Goal: Transaction & Acquisition: Purchase product/service

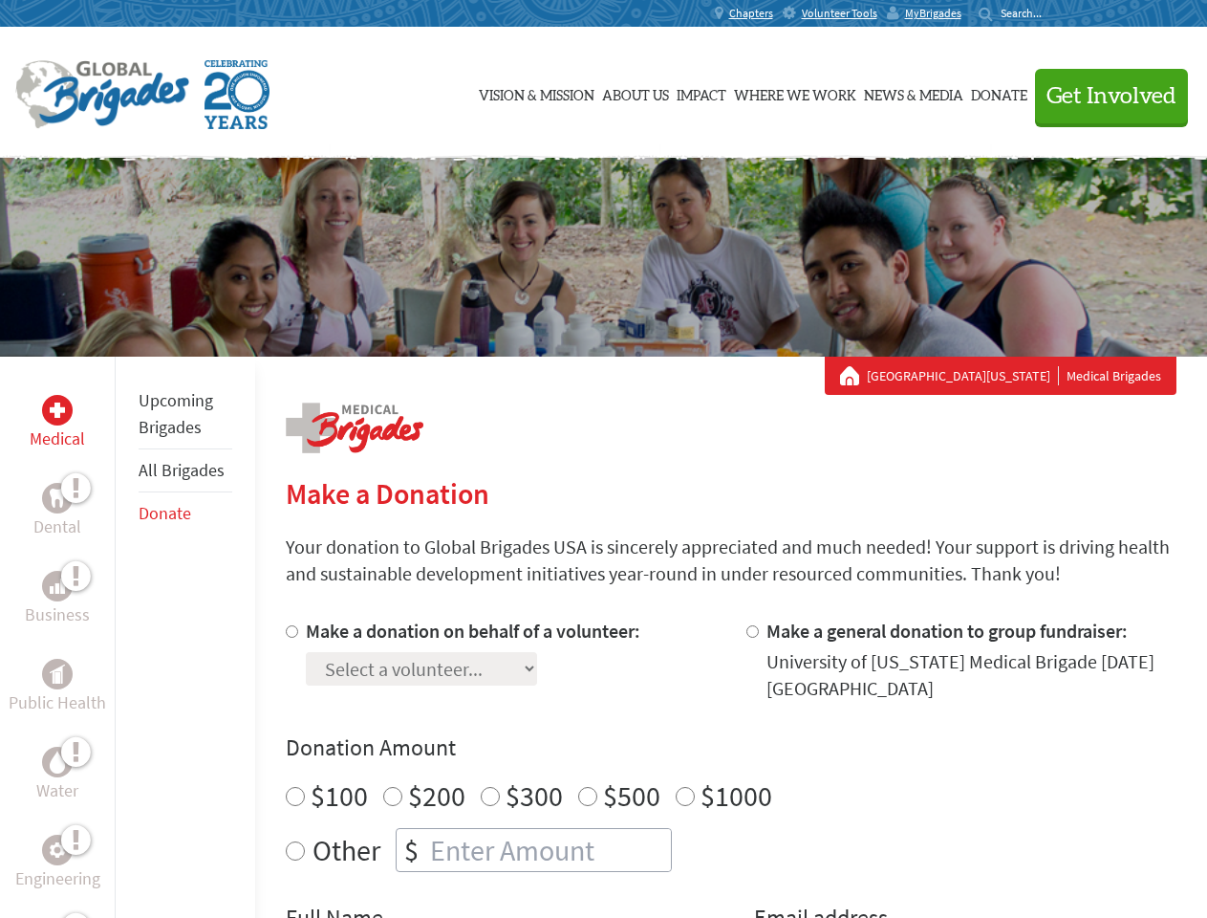
click at [1055, 13] on div "Search for:" at bounding box center [1017, 13] width 76 height 15
click at [1103, 96] on span "Get Involved" at bounding box center [1112, 96] width 130 height 23
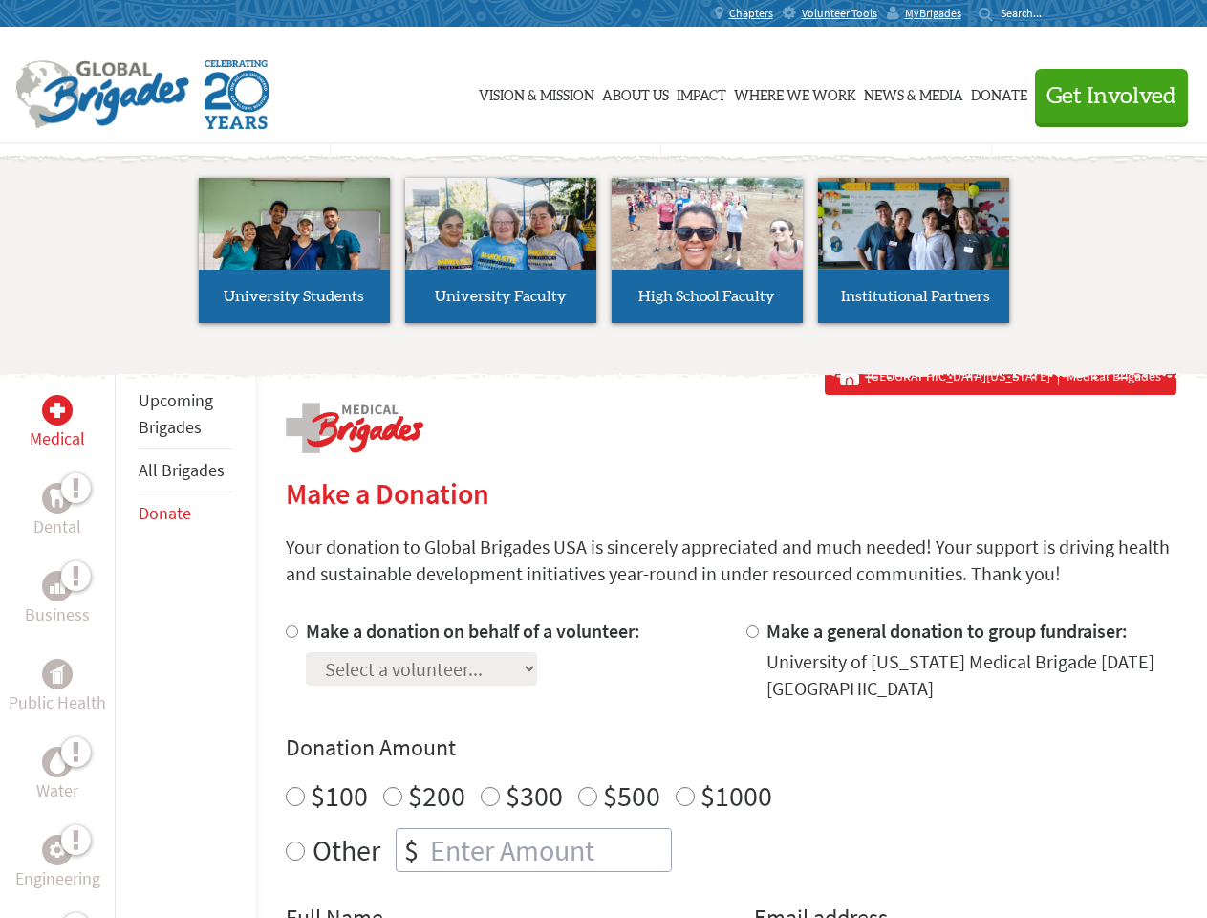
click at [604, 257] on li "High School Faculty" at bounding box center [707, 251] width 206 height 176
click at [126, 637] on div "Upcoming Brigades All Brigades Donate" at bounding box center [185, 816] width 141 height 918
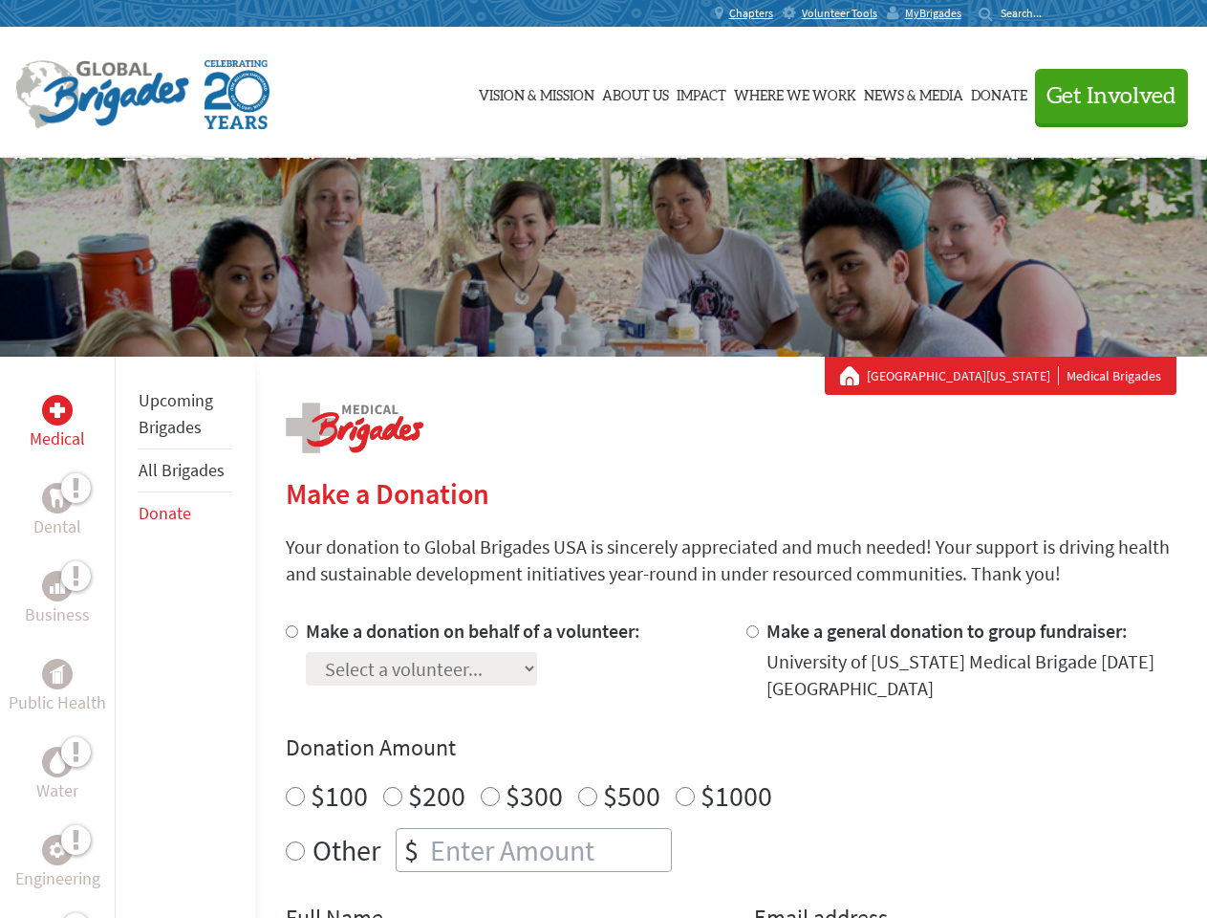
click at [730, 768] on div "Donation Amount $100 $200 $300 $500 $1000 Other $" at bounding box center [731, 802] width 891 height 140
click at [290, 631] on input "Make a donation on behalf of a volunteer:" at bounding box center [292, 631] width 12 height 12
radio input "true"
click at [751, 631] on input "Make a general donation to group fundraiser:" at bounding box center [753, 631] width 12 height 12
radio input "true"
